Goal: Task Accomplishment & Management: Use online tool/utility

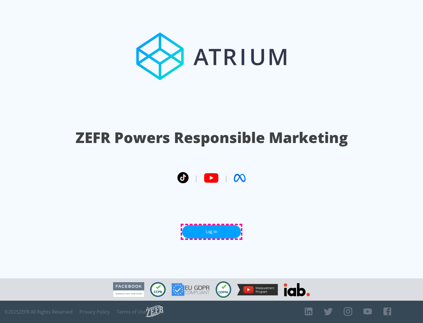
click at [212, 232] on link "Log In" at bounding box center [211, 231] width 59 height 13
